Goal: Task Accomplishment & Management: Manage account settings

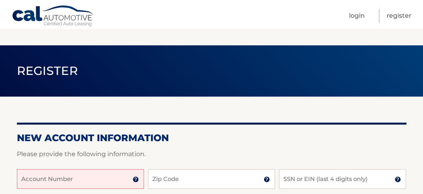
scroll to position [79, 0]
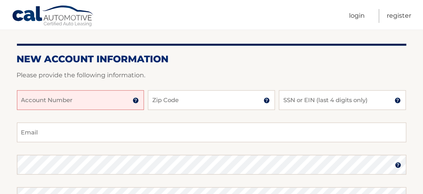
click at [64, 98] on input "Account Number" at bounding box center [80, 100] width 127 height 20
type input "2"
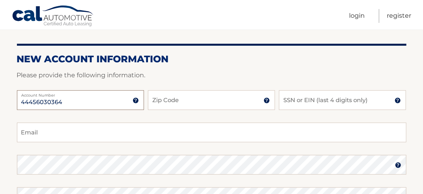
type input "44456030364"
click at [217, 104] on input "Zip Code" at bounding box center [211, 100] width 127 height 20
type input "33414"
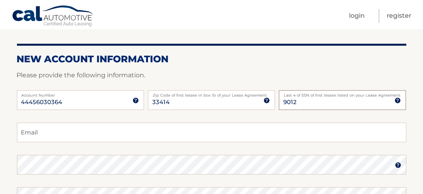
type input "9012"
click at [61, 121] on div "44456030364 Account Number 11 digit account number provided on your coupon book…" at bounding box center [211, 106] width 389 height 32
click at [61, 127] on input "Email" at bounding box center [211, 132] width 389 height 20
type input "jenboc728@gmail.com"
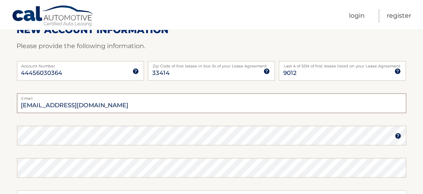
scroll to position [157, 0]
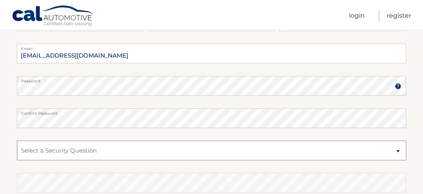
click at [44, 154] on select "Select a Security Question What was the name of your elementary school? What is…" at bounding box center [211, 150] width 389 height 20
select select "1"
click at [17, 140] on select "Select a Security Question What was the name of your elementary school? What is…" at bounding box center [211, 150] width 389 height 20
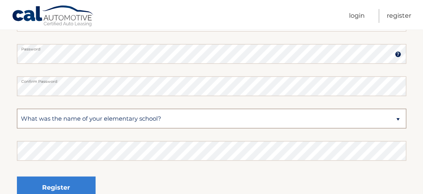
scroll to position [236, 0]
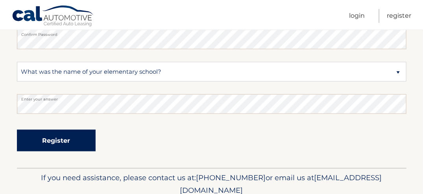
click at [62, 137] on button "Register" at bounding box center [56, 140] width 79 height 22
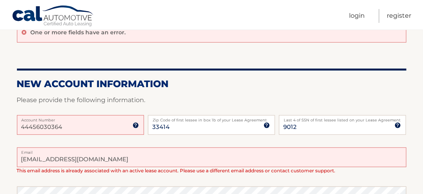
scroll to position [118, 0]
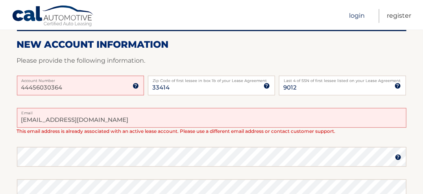
click at [357, 16] on link "Login" at bounding box center [357, 16] width 16 height 14
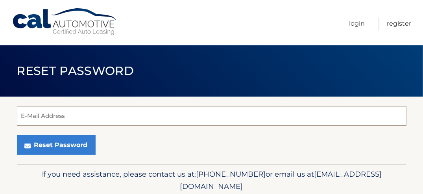
click at [49, 114] on input "E-Mail Address" at bounding box center [211, 116] width 389 height 20
type input "[EMAIL_ADDRESS][DOMAIN_NAME]"
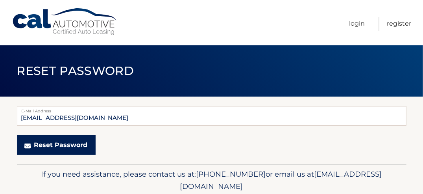
click at [43, 138] on button "Reset Password" at bounding box center [56, 145] width 79 height 20
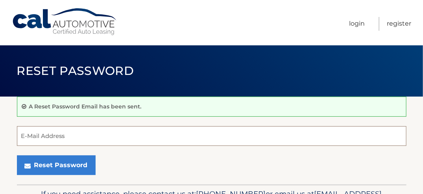
click at [41, 135] on input "E-Mail Address" at bounding box center [211, 136] width 389 height 20
type input "[EMAIL_ADDRESS][DOMAIN_NAME]"
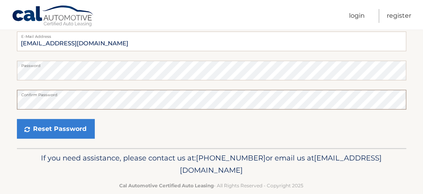
scroll to position [79, 0]
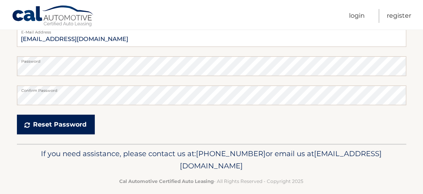
click at [75, 127] on button "Reset Password" at bounding box center [56, 124] width 78 height 20
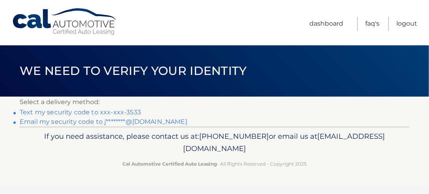
click at [112, 113] on link "Text my security code to xxx-xxx-3533" at bounding box center [80, 111] width 121 height 7
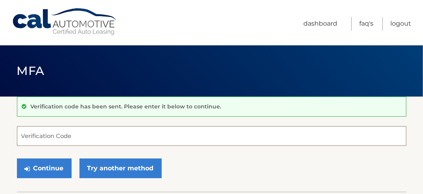
click at [85, 132] on input "Verification Code" at bounding box center [211, 136] width 389 height 20
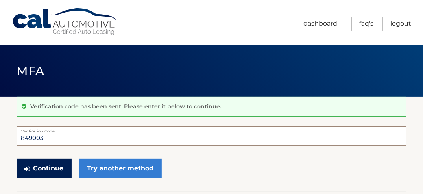
type input "849003"
click at [35, 166] on button "Continue" at bounding box center [44, 168] width 55 height 20
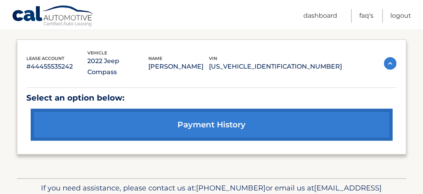
scroll to position [76, 0]
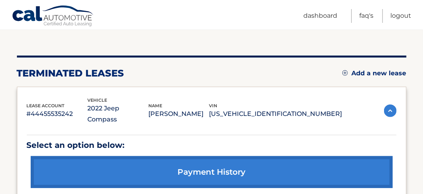
click at [377, 73] on link "Add a new lease" at bounding box center [374, 73] width 64 height 8
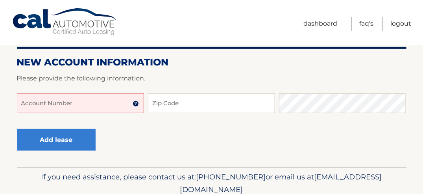
scroll to position [79, 0]
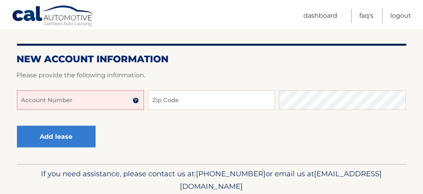
click at [79, 103] on input "Account Number" at bounding box center [80, 100] width 127 height 20
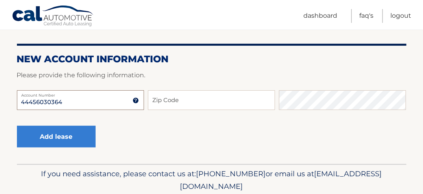
type input "44456030364"
click at [198, 104] on input "Zip Code" at bounding box center [211, 100] width 127 height 20
type input "33414"
click at [17, 125] on button "Add lease" at bounding box center [56, 136] width 79 height 22
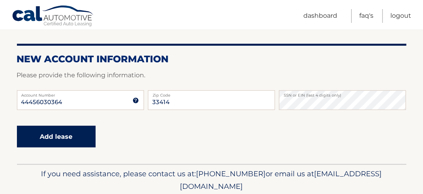
click at [68, 140] on button "Add lease" at bounding box center [56, 136] width 79 height 22
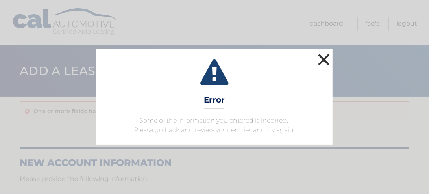
click at [327, 57] on button "×" at bounding box center [324, 60] width 16 height 16
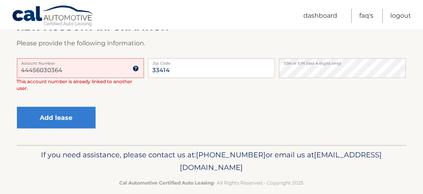
scroll to position [145, 0]
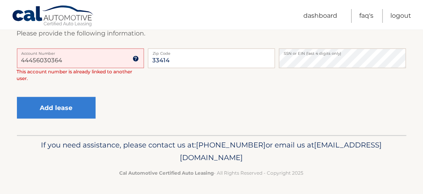
click at [83, 58] on input "44456030364" at bounding box center [80, 58] width 127 height 20
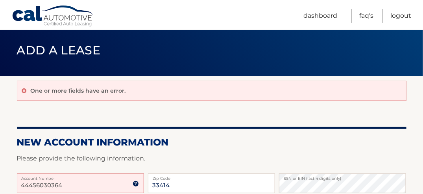
scroll to position [0, 0]
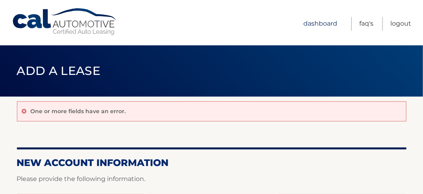
click at [317, 22] on link "Dashboard" at bounding box center [320, 24] width 34 height 14
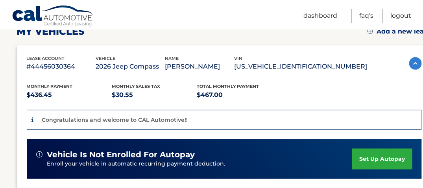
scroll to position [157, 0]
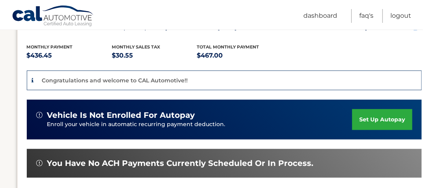
click at [370, 116] on link "set up autopay" at bounding box center [382, 119] width 60 height 21
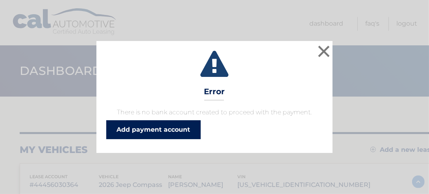
click at [175, 125] on link "Add payment account" at bounding box center [153, 129] width 94 height 19
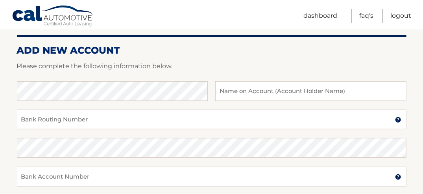
scroll to position [118, 0]
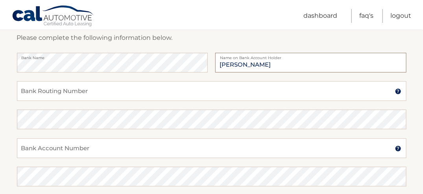
type input "[PERSON_NAME]"
click at [46, 95] on input "Bank Routing Number" at bounding box center [211, 91] width 389 height 20
type input "4"
click at [60, 90] on input "026013673" at bounding box center [211, 91] width 389 height 20
drag, startPoint x: 60, startPoint y: 90, endPoint x: -15, endPoint y: 88, distance: 75.6
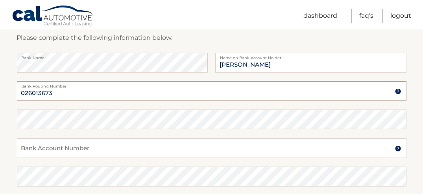
type input "026013673"
click at [42, 147] on input "Bank Account Number" at bounding box center [211, 148] width 389 height 20
drag, startPoint x: 76, startPoint y: 151, endPoint x: -6, endPoint y: 138, distance: 82.7
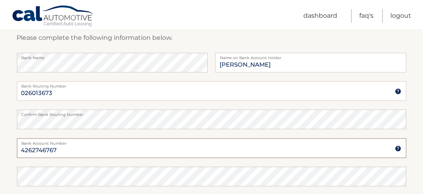
type input "4262746767"
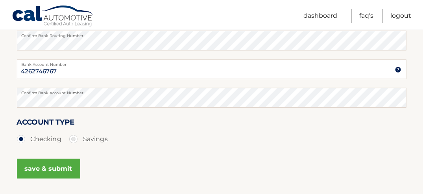
click at [55, 169] on button "save & submit" at bounding box center [48, 169] width 63 height 20
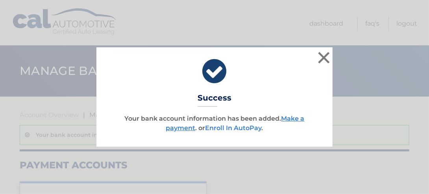
click at [244, 129] on link "Enroll In AutoPay" at bounding box center [233, 127] width 56 height 7
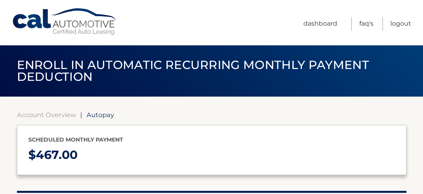
select select "MTIxZjI2MWItNmM0Ni00YWNlLTljYzEtNzE4NjA5M2RlZDlm"
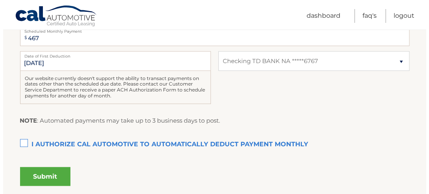
scroll to position [197, 0]
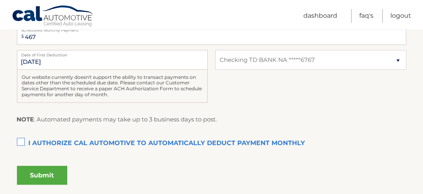
click at [24, 144] on label "I authorize cal automotive to automatically deduct payment monthly This checkbo…" at bounding box center [211, 143] width 389 height 16
click at [0, 0] on input "I authorize cal automotive to automatically deduct payment monthly This checkbo…" at bounding box center [0, 0] width 0 height 0
click at [38, 178] on button "Submit" at bounding box center [42, 175] width 50 height 19
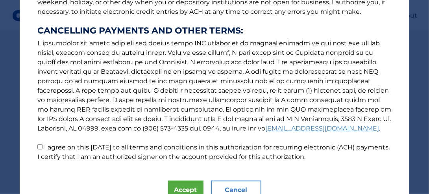
scroll to position [178, 0]
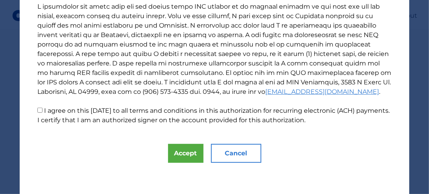
click at [38, 111] on input "I agree on this 10/14/2025 to all terms and conditions in this authorization fo…" at bounding box center [39, 109] width 5 height 5
checkbox input "true"
click at [186, 156] on button "Accept" at bounding box center [185, 153] width 35 height 19
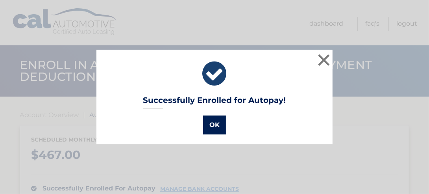
click at [205, 121] on button "OK" at bounding box center [214, 124] width 23 height 19
